Goal: Task Accomplishment & Management: Complete application form

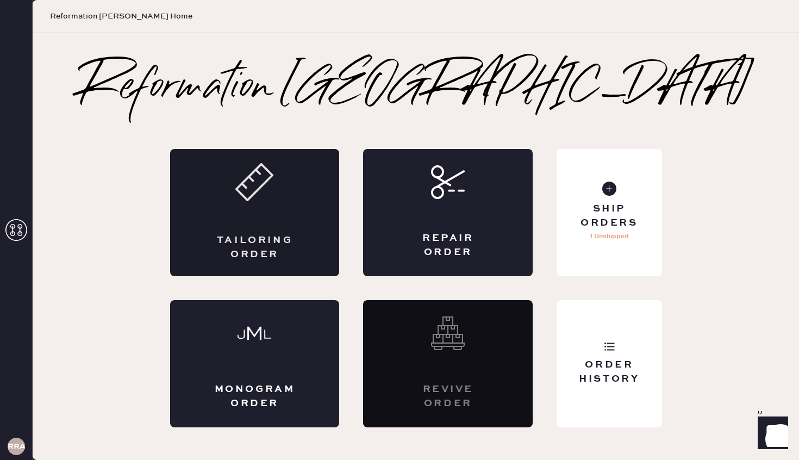
click at [278, 200] on div "Tailoring Order" at bounding box center [255, 212] width 170 height 127
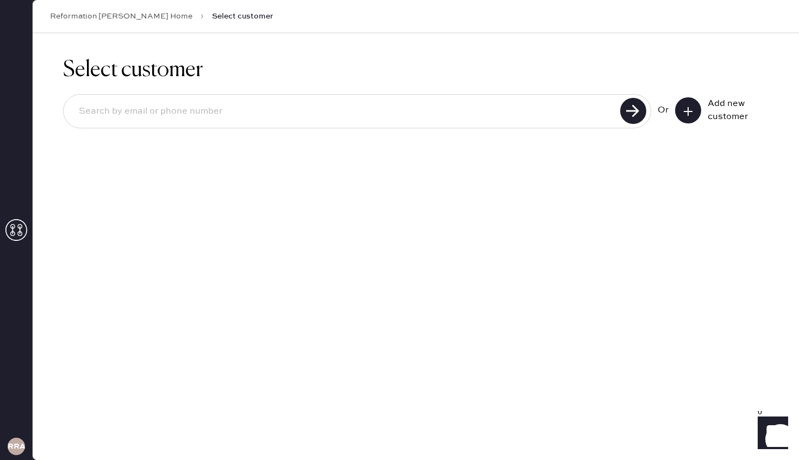
click at [184, 119] on input at bounding box center [343, 111] width 547 height 25
drag, startPoint x: 232, startPoint y: 109, endPoint x: 59, endPoint y: 108, distance: 172.4
click at [59, 108] on div "Select customer [EMAIL_ADDRESS][DOMAIN_NAME] Or Add new customer" at bounding box center [416, 99] width 767 height 132
type input "[EMAIL_ADDRESS][DOMAIN_NAME]"
click at [626, 113] on use at bounding box center [634, 111] width 26 height 26
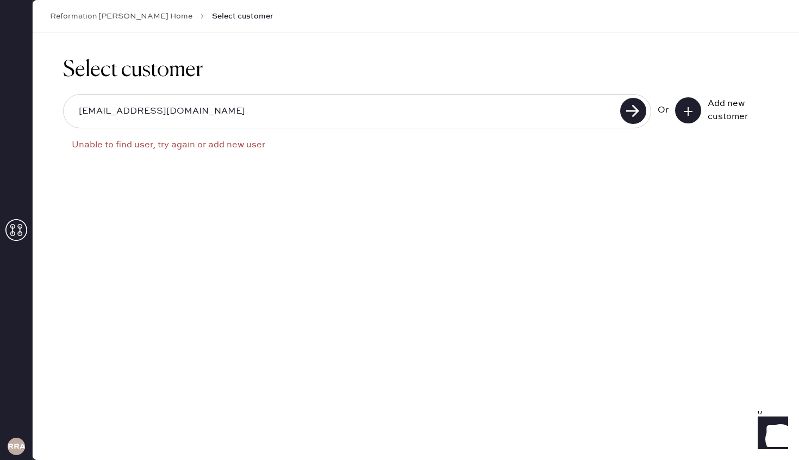
drag, startPoint x: 259, startPoint y: 109, endPoint x: 32, endPoint y: 116, distance: 227.5
click at [32, 116] on div "RRA Reformation [PERSON_NAME] Home Select customer Select customer [EMAIL_ADDRE…" at bounding box center [399, 230] width 799 height 460
click at [287, 103] on input "[EMAIL_ADDRESS][DOMAIN_NAME]" at bounding box center [343, 111] width 547 height 25
drag, startPoint x: 238, startPoint y: 112, endPoint x: 71, endPoint y: 114, distance: 166.4
click at [71, 114] on input "[EMAIL_ADDRESS][DOMAIN_NAME]" at bounding box center [343, 111] width 547 height 25
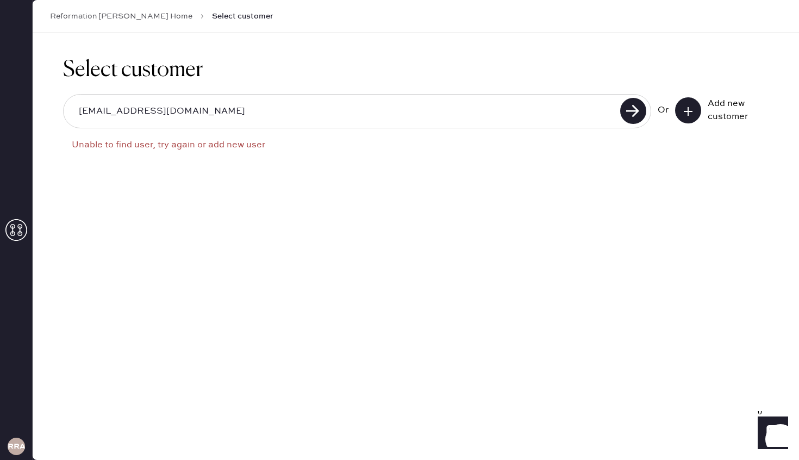
click at [687, 114] on icon at bounding box center [688, 111] width 11 height 11
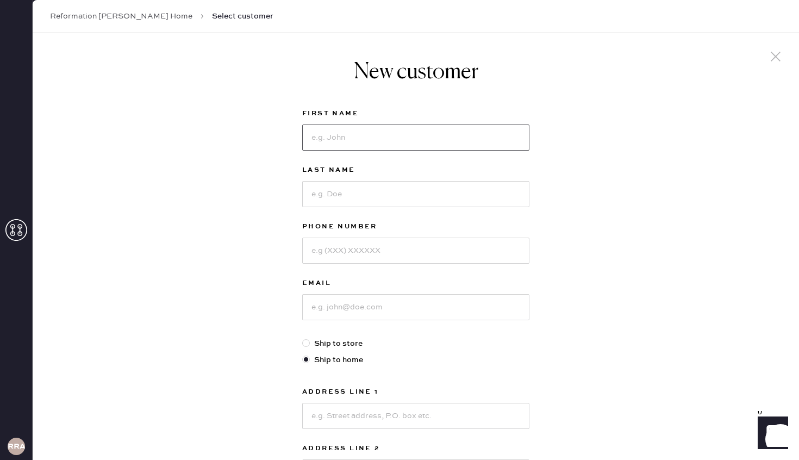
click at [357, 143] on input at bounding box center [415, 138] width 227 height 26
type input "Honor"
click at [356, 189] on input at bounding box center [415, 194] width 227 height 26
type input "[PERSON_NAME]"
click at [401, 249] on input at bounding box center [415, 251] width 227 height 26
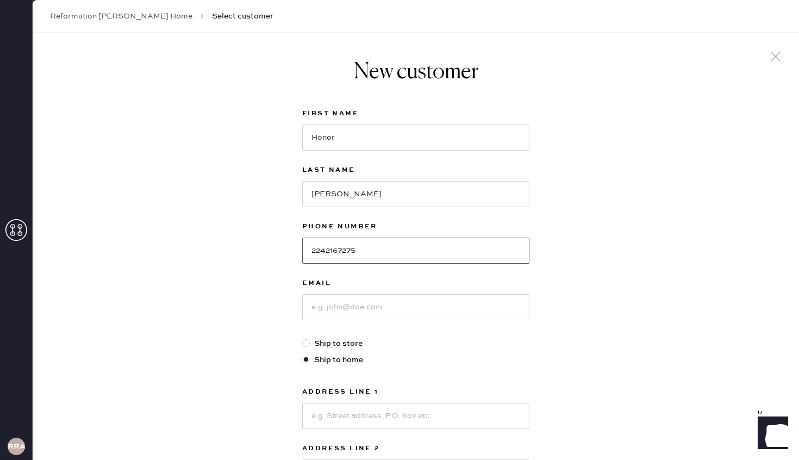
type input "2242167275"
click at [420, 308] on input at bounding box center [415, 307] width 227 height 26
paste input "[EMAIL_ADDRESS][DOMAIN_NAME]"
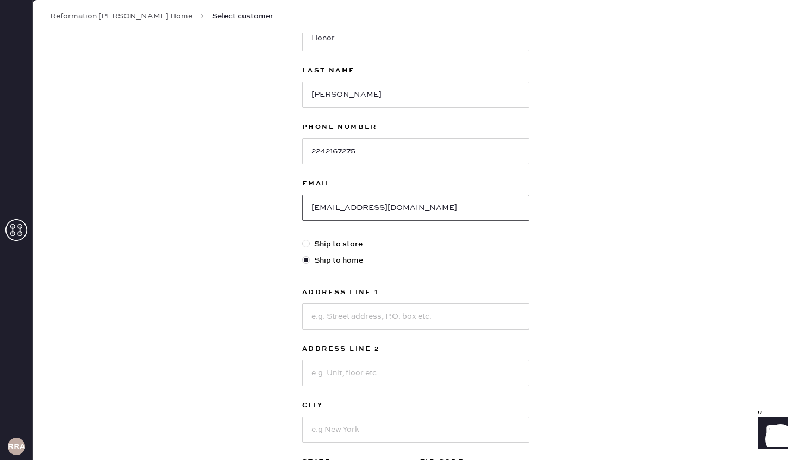
scroll to position [102, 0]
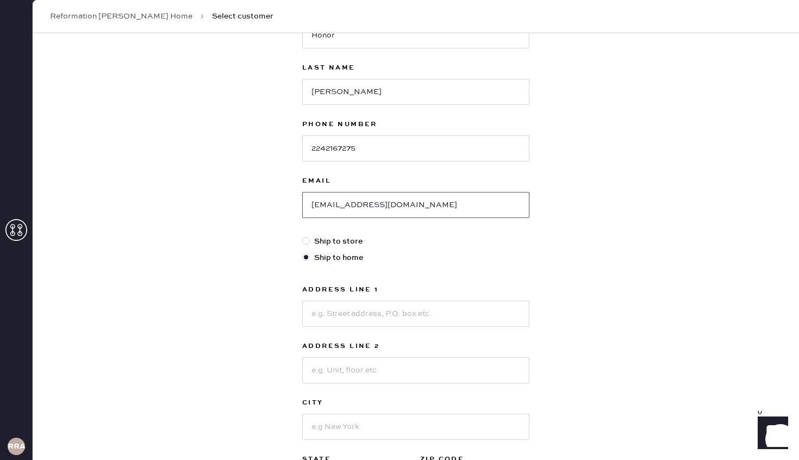
type input "[EMAIL_ADDRESS][DOMAIN_NAME]"
click at [374, 301] on input at bounding box center [415, 314] width 227 height 26
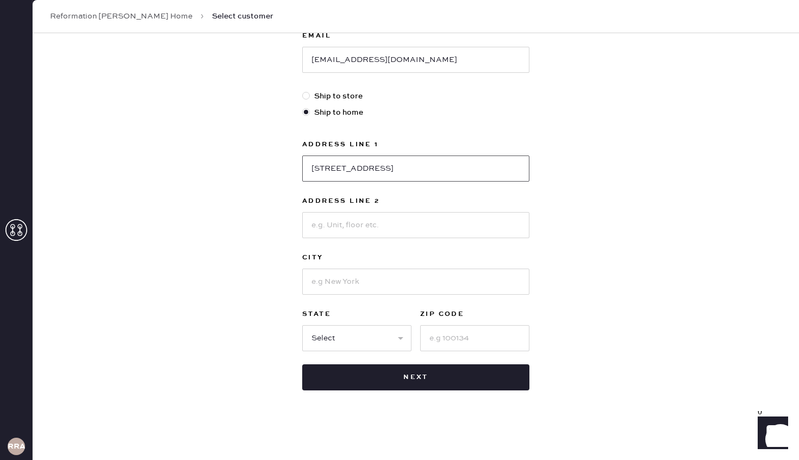
type input "[STREET_ADDRESS]"
click at [347, 278] on input at bounding box center [415, 282] width 227 height 26
type input "[GEOGRAPHIC_DATA]"
click at [353, 332] on select "Select AK AL AR AZ CA CO CT [GEOGRAPHIC_DATA] DE FL [GEOGRAPHIC_DATA] HI [GEOGR…" at bounding box center [356, 338] width 109 height 26
select select "PA"
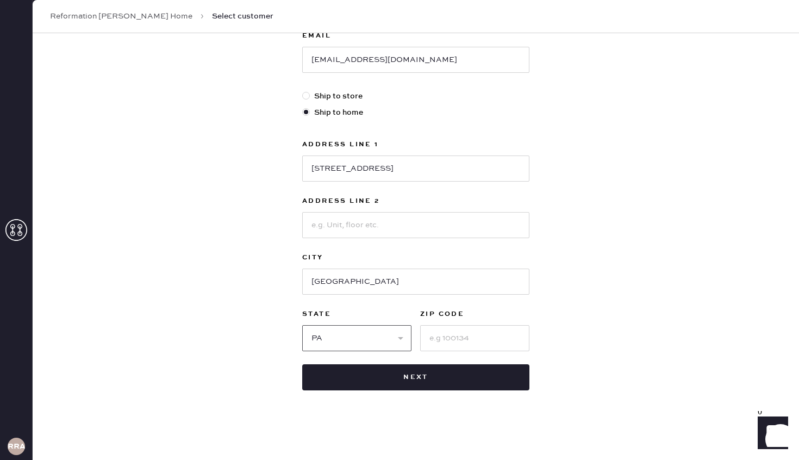
click at [302, 325] on select "Select AK AL AR AZ CA CO CT [GEOGRAPHIC_DATA] DE FL [GEOGRAPHIC_DATA] HI [GEOGR…" at bounding box center [356, 338] width 109 height 26
click at [474, 343] on input at bounding box center [474, 338] width 109 height 26
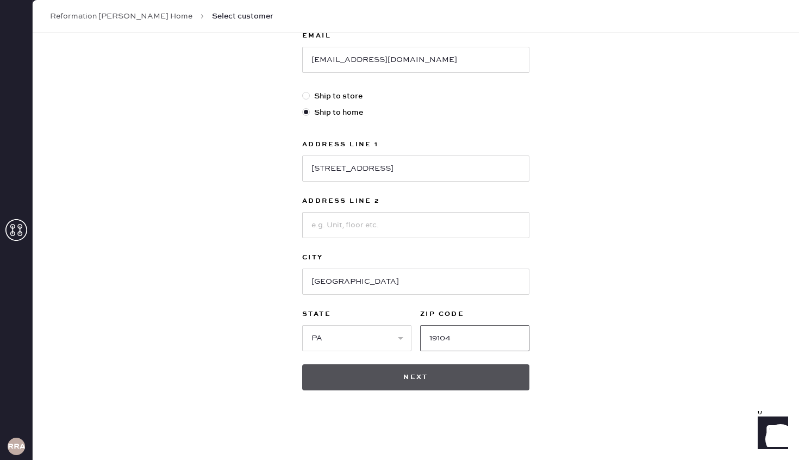
type input "19104"
click at [371, 383] on button "Next" at bounding box center [415, 377] width 227 height 26
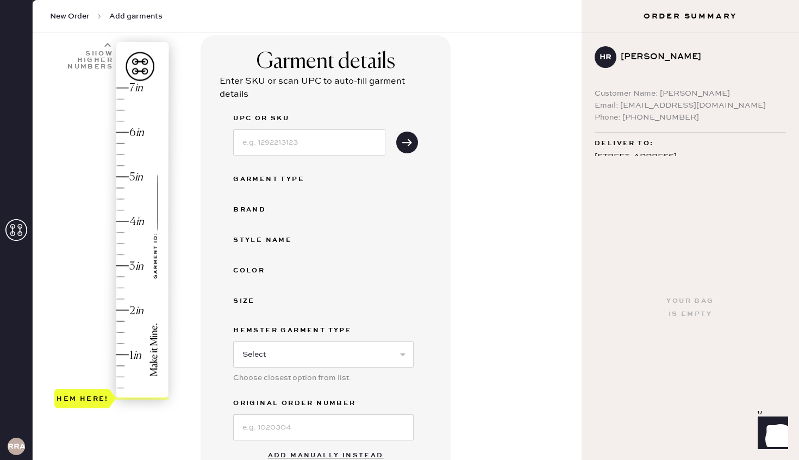
scroll to position [70, 0]
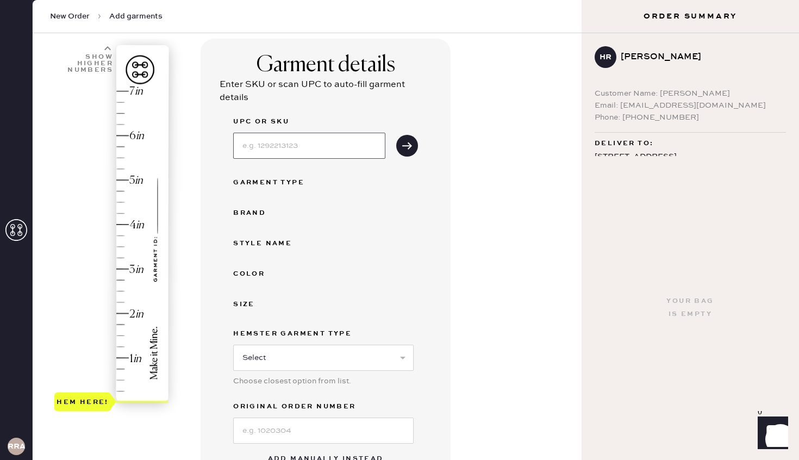
click at [276, 154] on input at bounding box center [309, 146] width 152 height 26
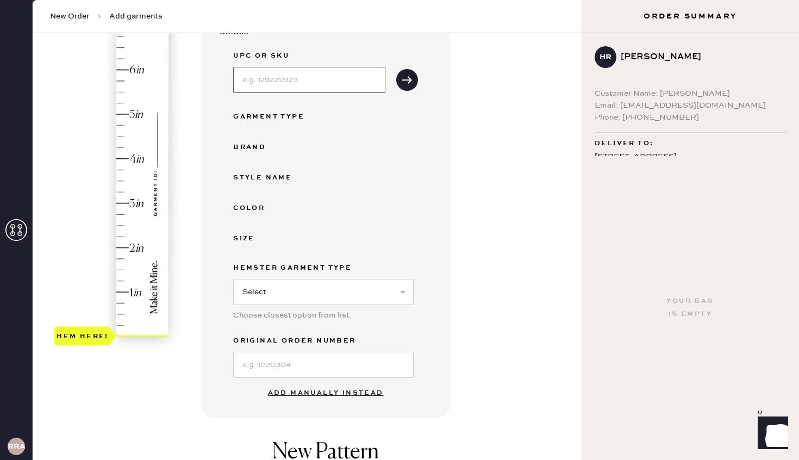
scroll to position [138, 0]
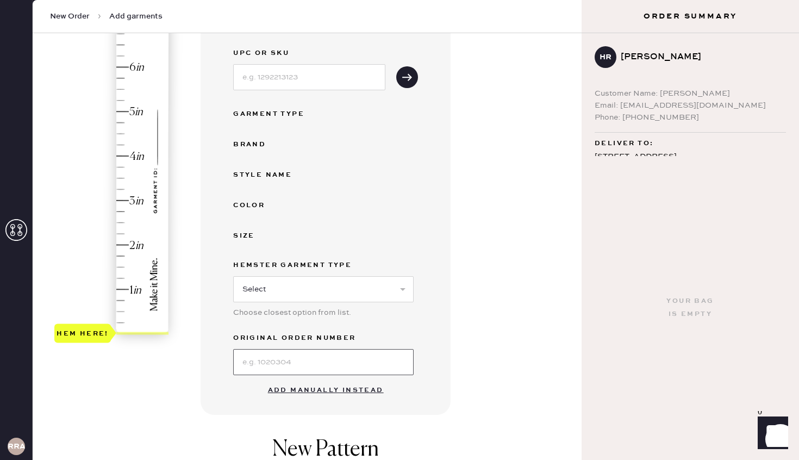
click at [295, 361] on input at bounding box center [323, 362] width 181 height 26
type input "S28767358"
click at [288, 292] on select "Select Basic Skirt Jeans Leggings Pants Shorts Basic Sleeved Dress Basic Sleeve…" at bounding box center [323, 289] width 181 height 26
select select "13"
click at [233, 276] on select "Select Basic Skirt Jeans Leggings Pants Shorts Basic Sleeved Dress Basic Sleeve…" at bounding box center [323, 289] width 181 height 26
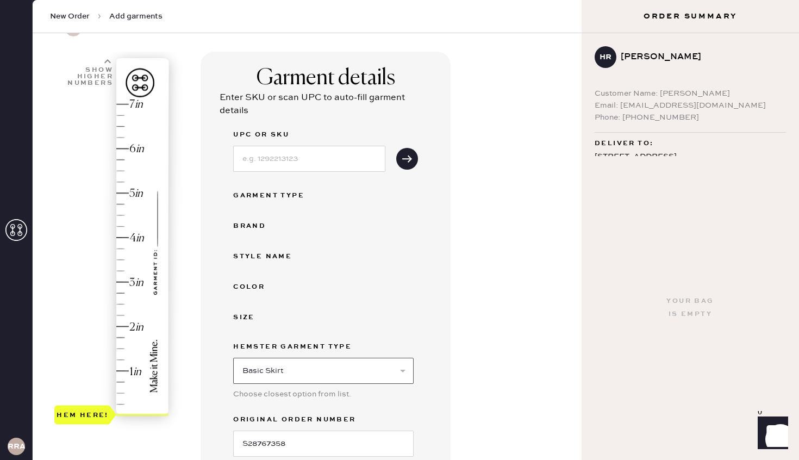
scroll to position [54, 0]
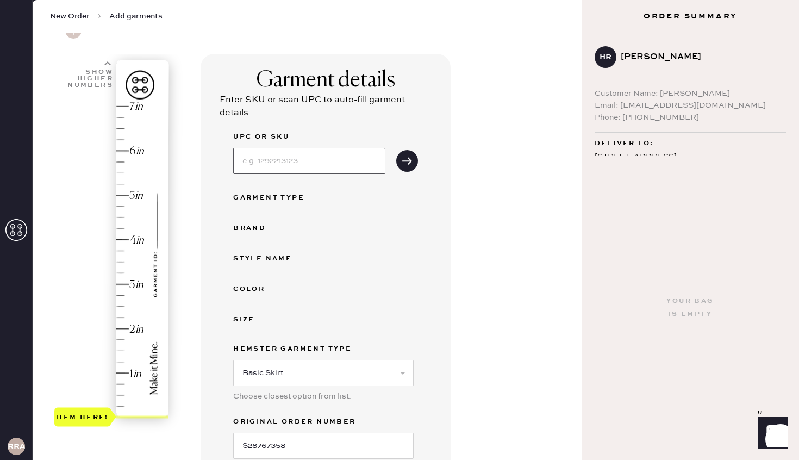
click at [301, 154] on input at bounding box center [309, 161] width 152 height 26
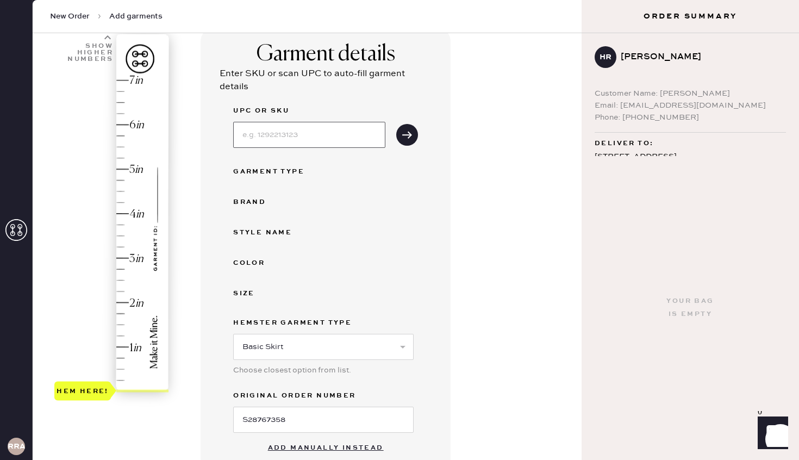
scroll to position [98, 0]
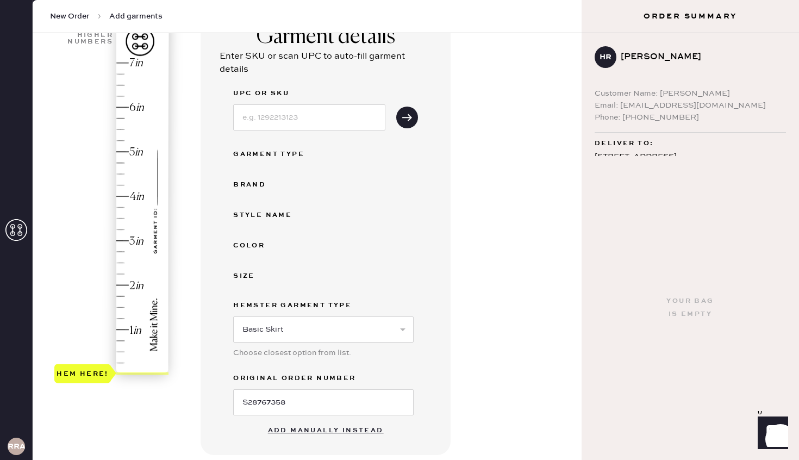
click at [258, 153] on div "Garment Type" at bounding box center [276, 154] width 87 height 13
click at [295, 156] on div "Garment Type" at bounding box center [276, 154] width 87 height 13
click at [237, 245] on div "Color" at bounding box center [276, 245] width 87 height 13
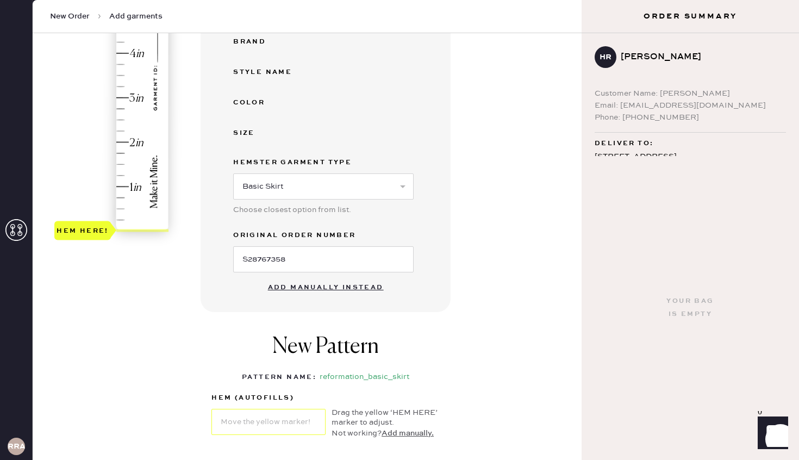
scroll to position [241, 0]
click at [300, 283] on button "Add manually instead" at bounding box center [326, 287] width 129 height 22
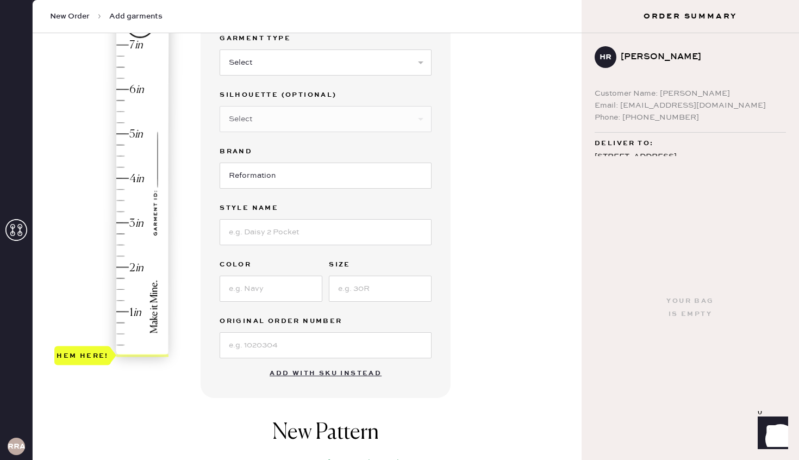
scroll to position [136, 0]
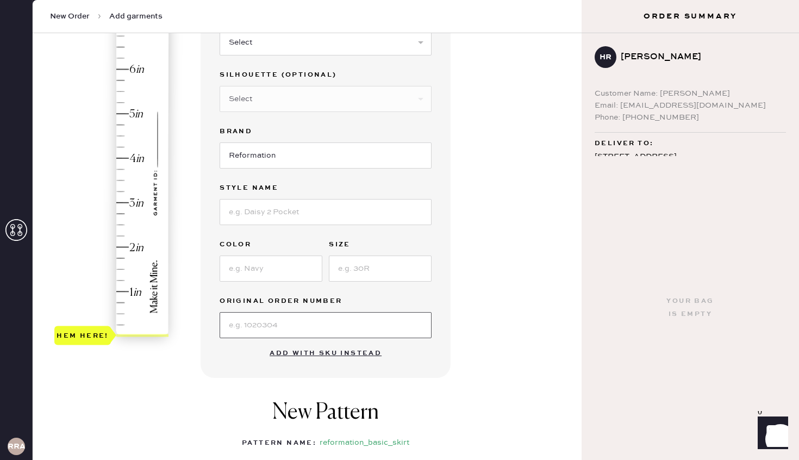
click at [302, 324] on input at bounding box center [326, 325] width 212 height 26
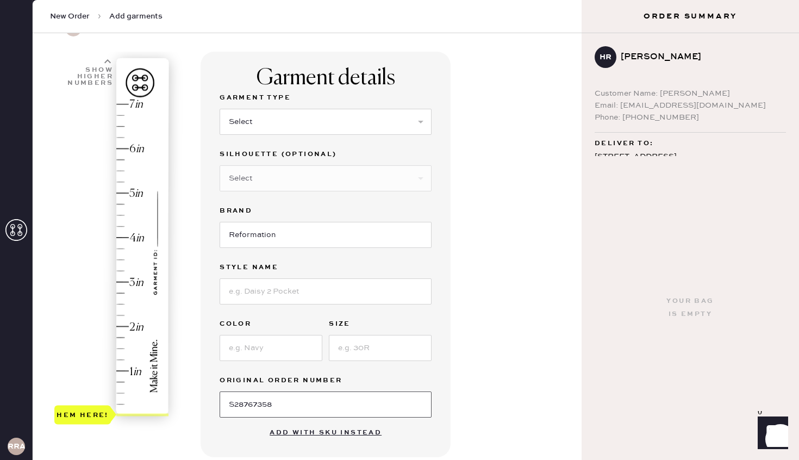
scroll to position [53, 0]
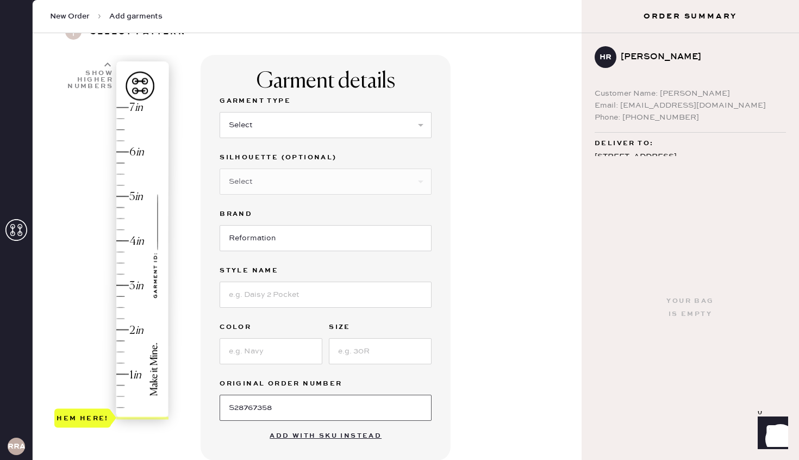
type input "S28767358"
click at [290, 123] on select "Select Basic Skirt Jeans Leggings Pants Shorts Basic Sleeved Dress Basic Sleeve…" at bounding box center [326, 125] width 212 height 26
select select "13"
click at [220, 112] on select "Select Basic Skirt Jeans Leggings Pants Shorts Basic Sleeved Dress Basic Sleeve…" at bounding box center [326, 125] width 212 height 26
click at [268, 183] on select "Select Maxi Skirt Midi Skirt Mini Skirt Other" at bounding box center [326, 182] width 212 height 26
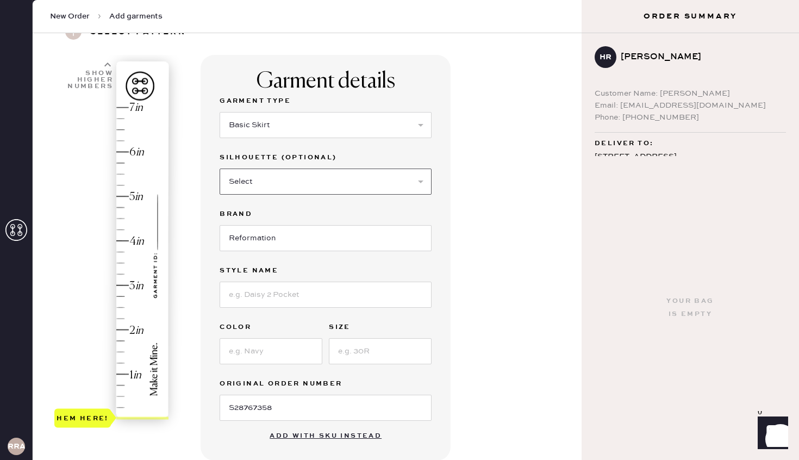
select select "19"
click at [220, 169] on select "Select Maxi Skirt Midi Skirt Mini Skirt Other" at bounding box center [326, 182] width 212 height 26
click at [297, 297] on input at bounding box center [326, 295] width 212 height 26
type input "[PERSON_NAME] Two Piece"
click at [275, 358] on input at bounding box center [271, 351] width 103 height 26
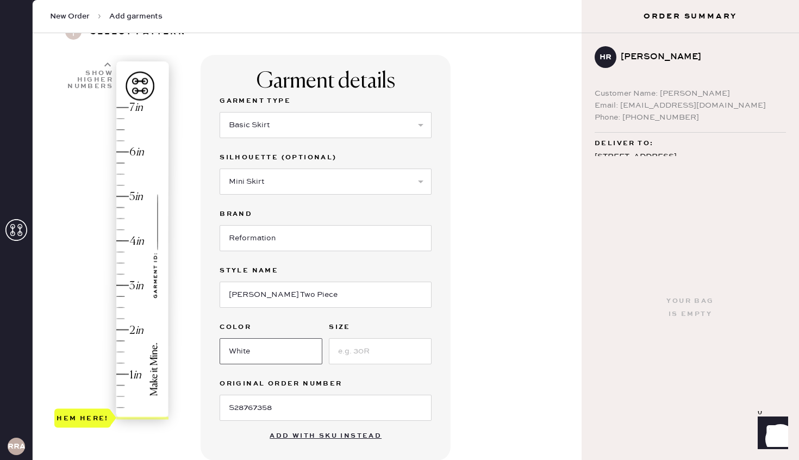
type input "White"
click at [389, 351] on input at bounding box center [380, 351] width 103 height 26
type input "2"
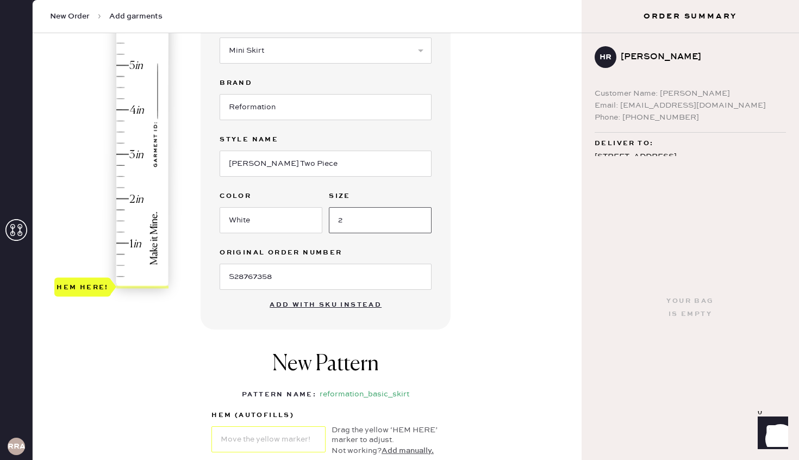
scroll to position [174, 0]
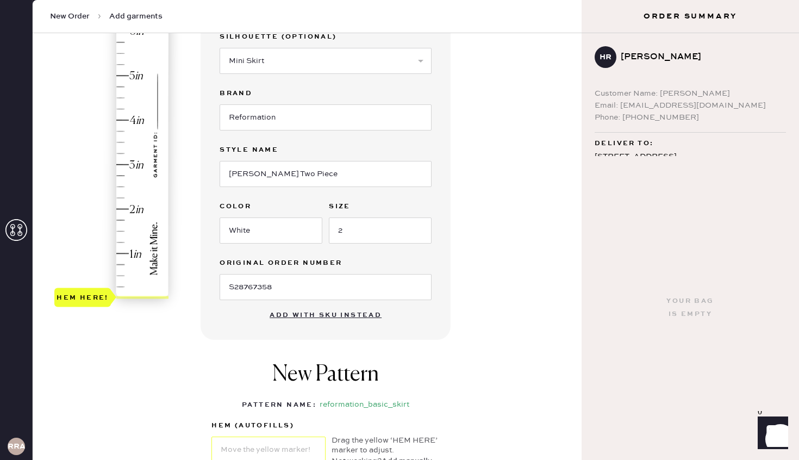
type input "1.5"
click at [121, 231] on div "Hem here!" at bounding box center [112, 142] width 116 height 321
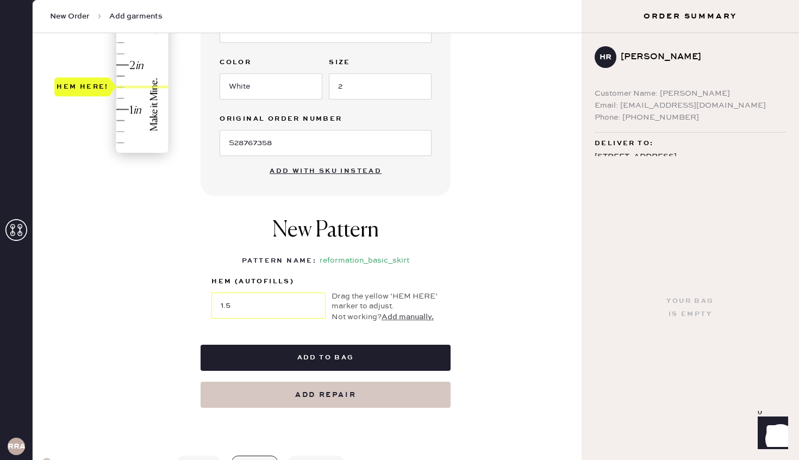
scroll to position [320, 0]
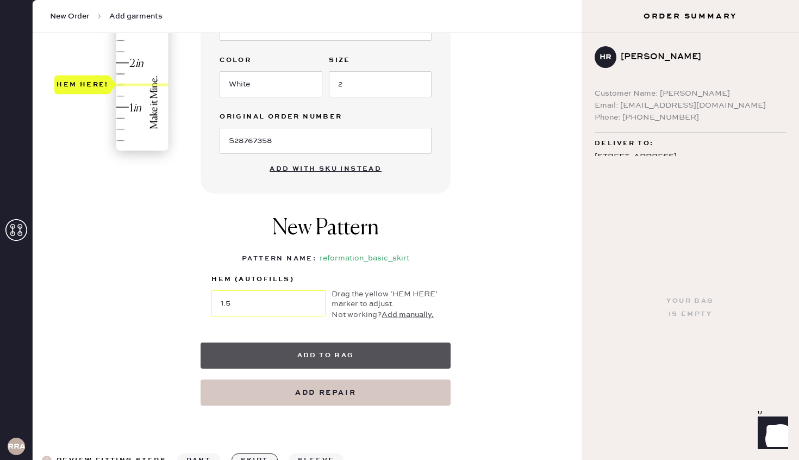
click at [332, 358] on button "Add to bag" at bounding box center [326, 356] width 250 height 26
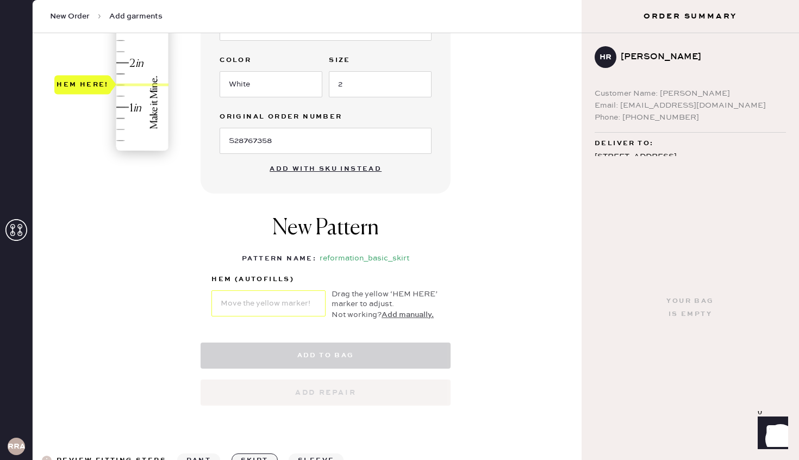
select select "13"
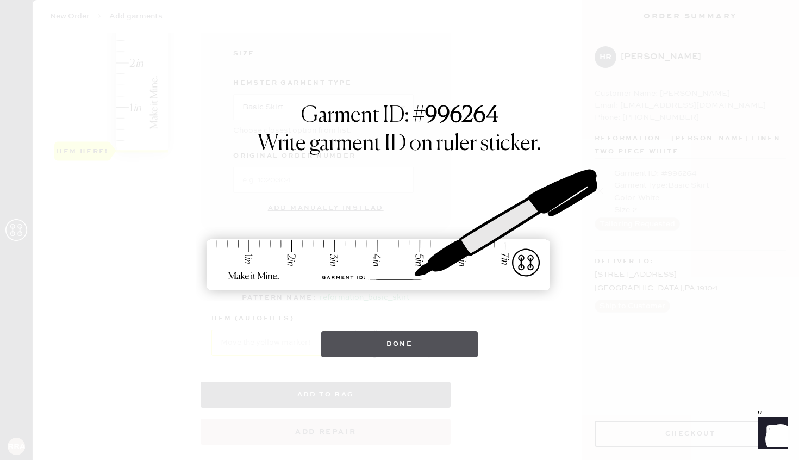
click at [431, 346] on button "Done" at bounding box center [399, 344] width 157 height 26
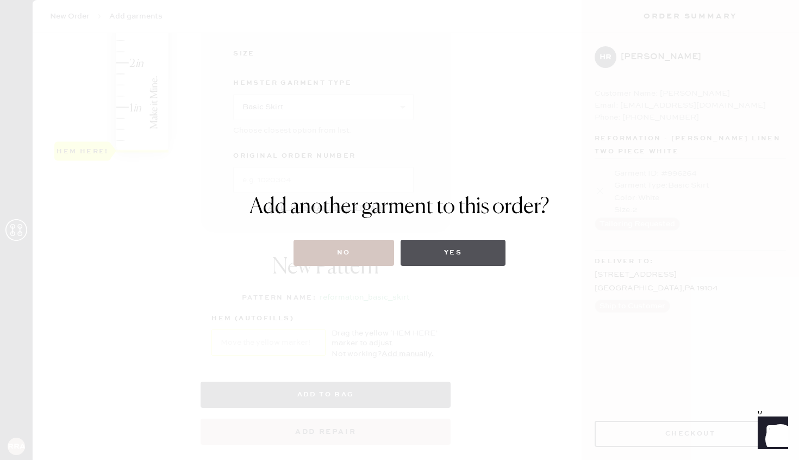
click at [462, 252] on button "Yes" at bounding box center [453, 253] width 105 height 26
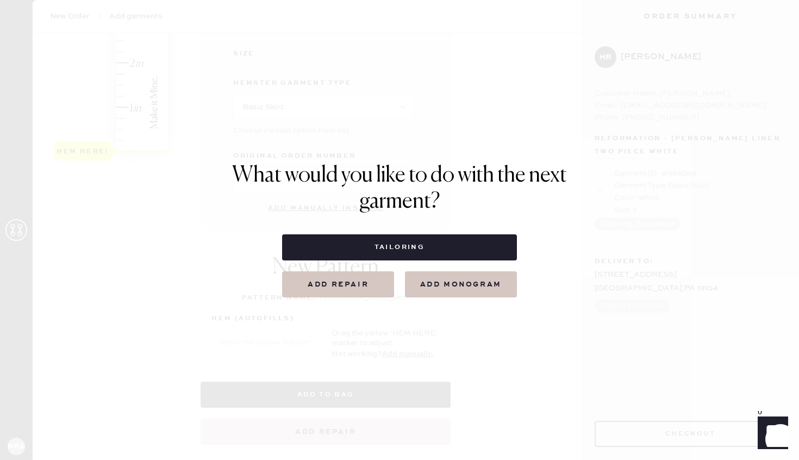
click at [429, 335] on div "What would you like to do with the next garment? Tailoring Add repair add monog…" at bounding box center [399, 230] width 799 height 460
click at [411, 330] on div "What would you like to do with the next garment? Tailoring Add repair add monog…" at bounding box center [399, 230] width 799 height 460
click at [365, 336] on div "What would you like to do with the next garment? Tailoring Add repair add monog…" at bounding box center [399, 230] width 799 height 460
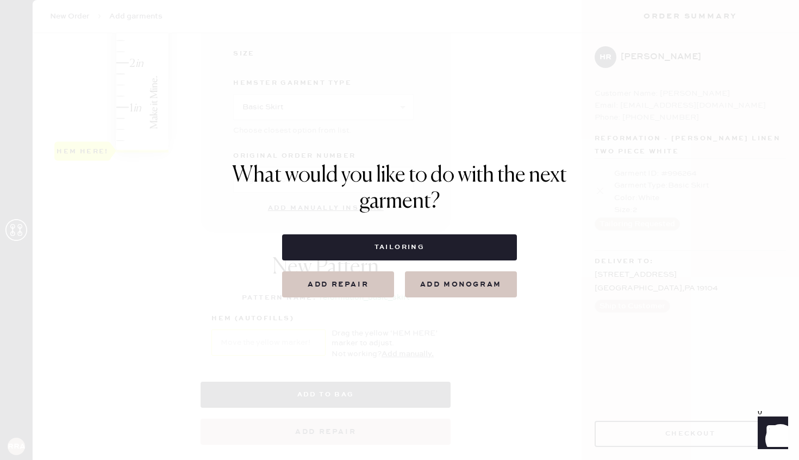
click at [553, 134] on div "What would you like to do with the next garment? Tailoring Add repair add monog…" at bounding box center [399, 230] width 799 height 460
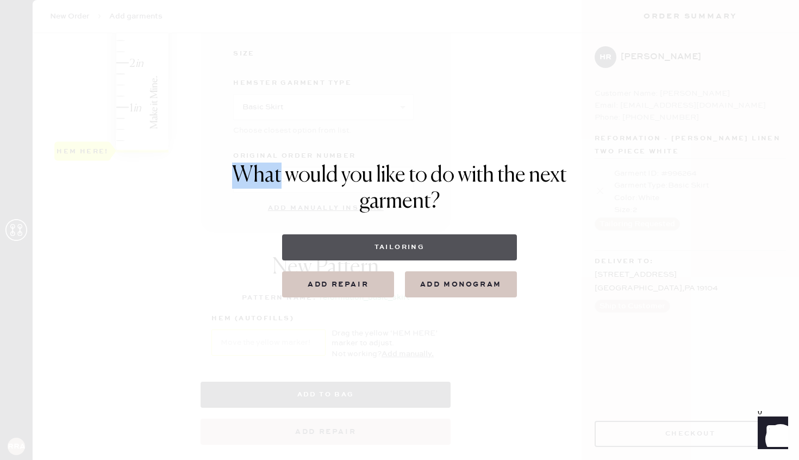
click at [414, 246] on button "Tailoring" at bounding box center [399, 247] width 234 height 26
select select
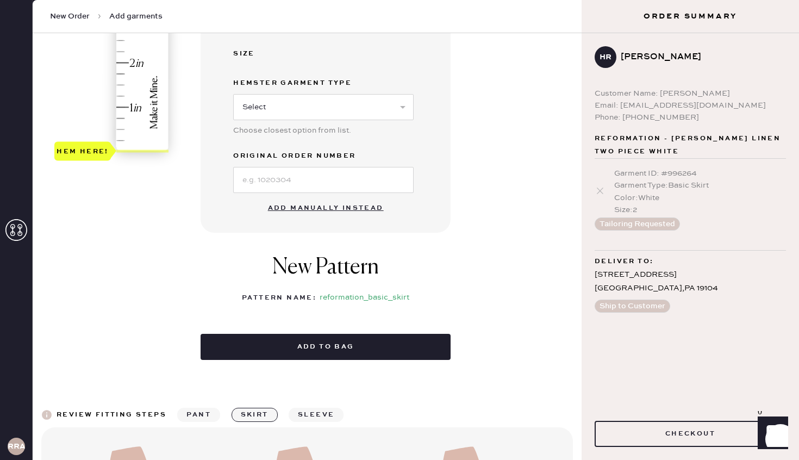
scroll to position [0, 0]
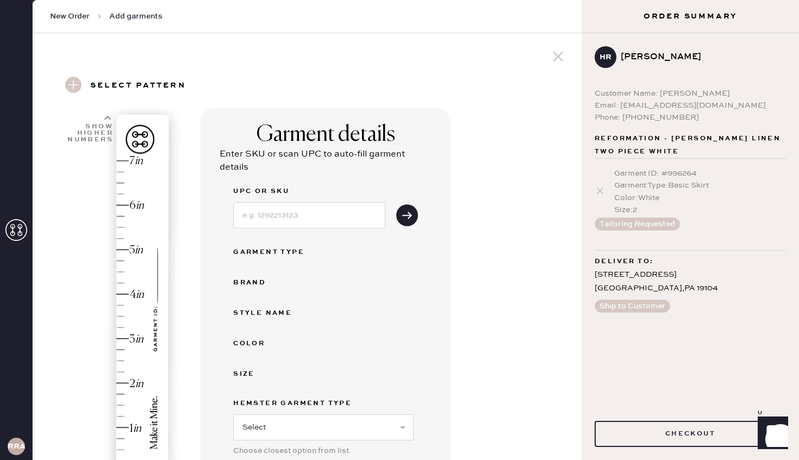
click at [681, 181] on div "Garment Type : Basic Skirt" at bounding box center [701, 185] width 172 height 12
click at [674, 436] on button "Checkout" at bounding box center [690, 434] width 191 height 26
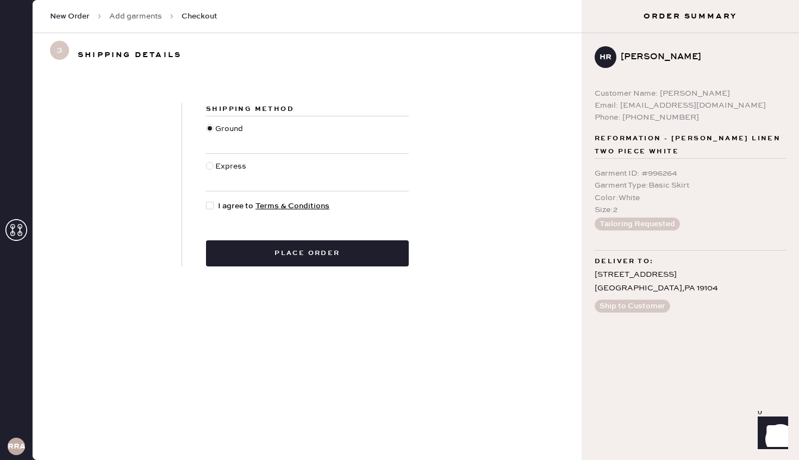
click at [210, 203] on div at bounding box center [210, 206] width 8 height 8
click at [207, 201] on input "I agree to Terms & Conditions" at bounding box center [206, 200] width 1 height 1
checkbox input "true"
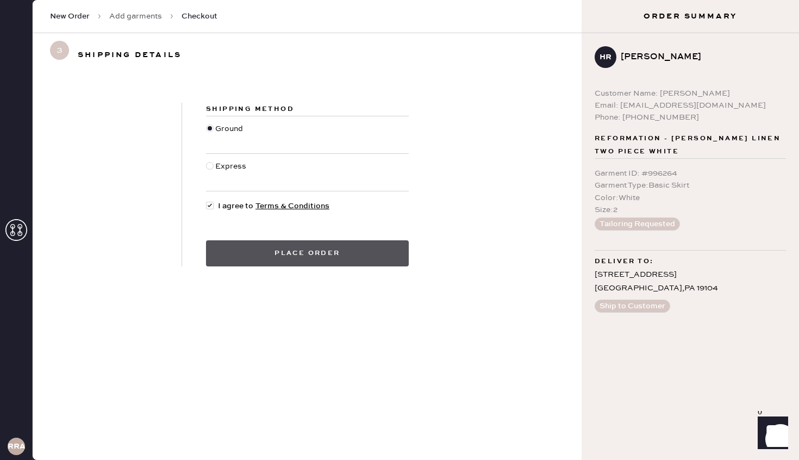
click at [288, 257] on button "Place order" at bounding box center [307, 253] width 203 height 26
